Goal: Task Accomplishment & Management: Manage account settings

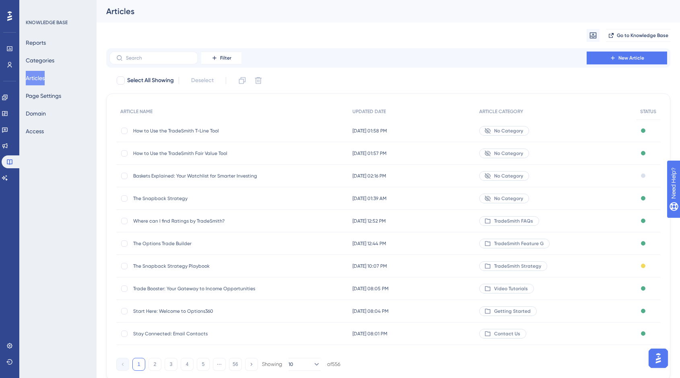
drag, startPoint x: 59, startPoint y: 220, endPoint x: 50, endPoint y: 199, distance: 22.4
click at [59, 219] on div "KNOWLEDGE BASE Reports Categories Articles Page Settings Domain Access" at bounding box center [57, 189] width 77 height 378
click at [7, 114] on icon at bounding box center [4, 113] width 5 height 5
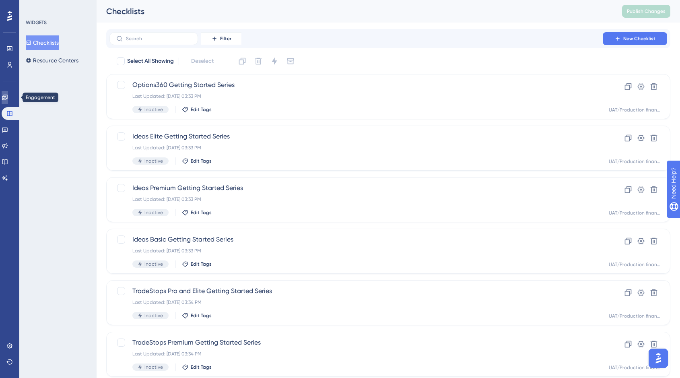
click at [7, 99] on icon at bounding box center [4, 97] width 5 height 5
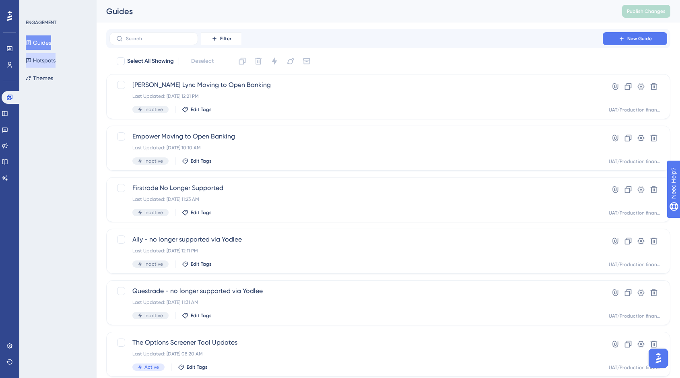
click at [55, 58] on button "Hotspots" at bounding box center [41, 60] width 30 height 14
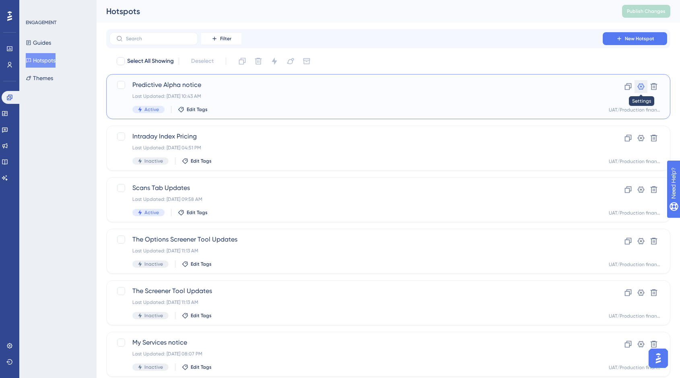
click at [644, 87] on icon at bounding box center [641, 87] width 8 height 8
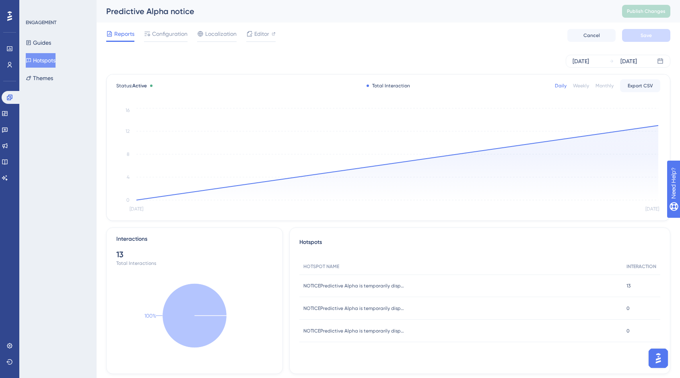
drag, startPoint x: 36, startPoint y: 129, endPoint x: 64, endPoint y: 90, distance: 47.6
click at [37, 127] on div "ENGAGEMENT Guides Hotspots Themes" at bounding box center [57, 189] width 77 height 378
drag, startPoint x: 173, startPoint y: 35, endPoint x: 311, endPoint y: 62, distance: 140.7
click at [173, 35] on span "Configuration" at bounding box center [169, 34] width 35 height 10
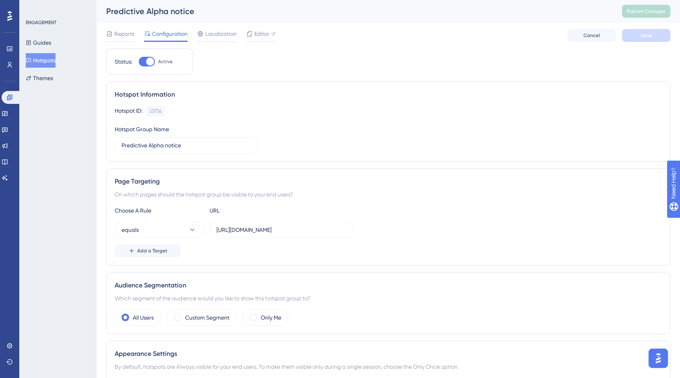
click at [144, 63] on div at bounding box center [147, 62] width 16 height 10
click at [139, 62] on input "Active" at bounding box center [138, 62] width 0 height 0
checkbox input "false"
click at [660, 38] on button "Save" at bounding box center [646, 35] width 48 height 13
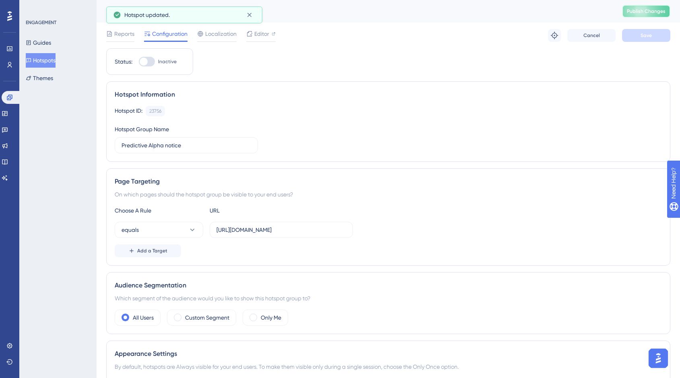
click at [651, 10] on span "Publish Changes" at bounding box center [646, 11] width 39 height 6
